Goal: Information Seeking & Learning: Learn about a topic

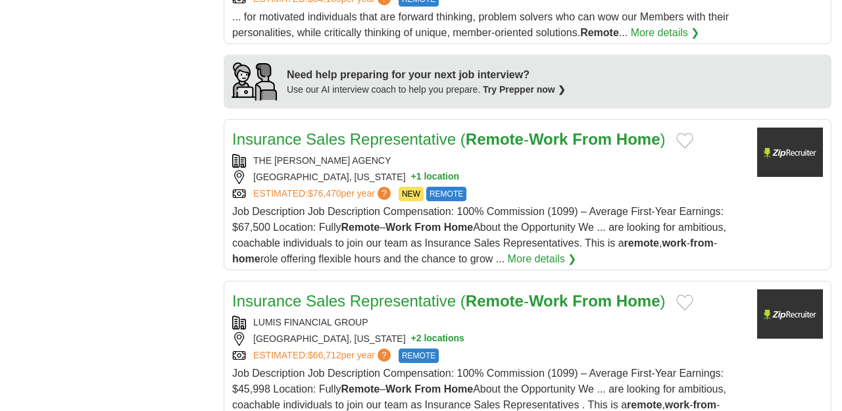
scroll to position [1112, 0]
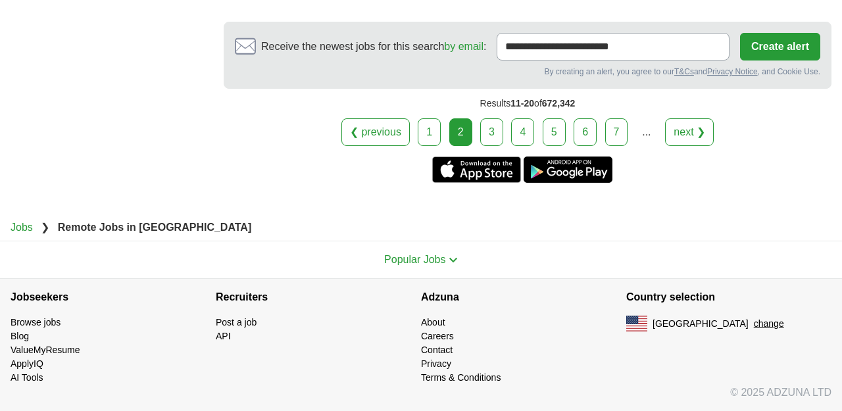
scroll to position [3882, 0]
click at [480, 146] on link "3" at bounding box center [491, 132] width 23 height 28
click at [482, 146] on link "3" at bounding box center [491, 132] width 23 height 28
click at [486, 146] on link "3" at bounding box center [491, 132] width 23 height 28
